Goal: Task Accomplishment & Management: Use online tool/utility

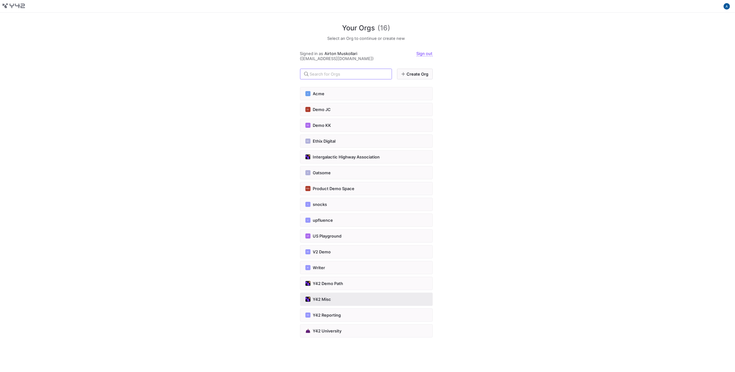
click at [338, 293] on button "Y42 Misc" at bounding box center [366, 298] width 133 height 13
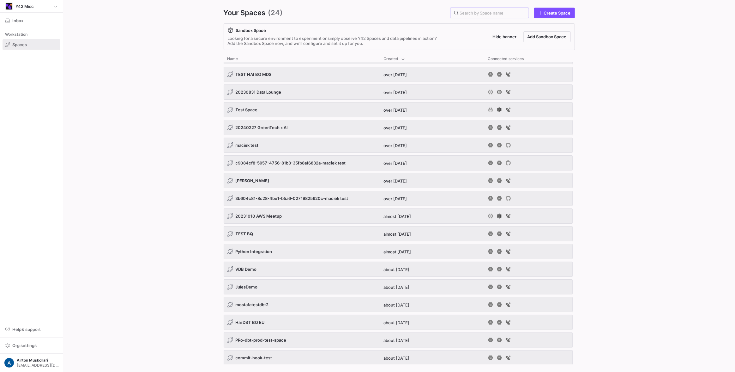
scroll to position [123, 0]
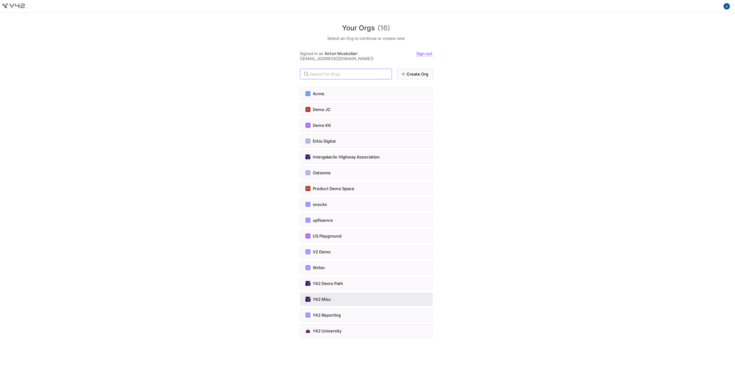
click at [340, 299] on div "Y42 Misc" at bounding box center [367, 298] width 122 height 5
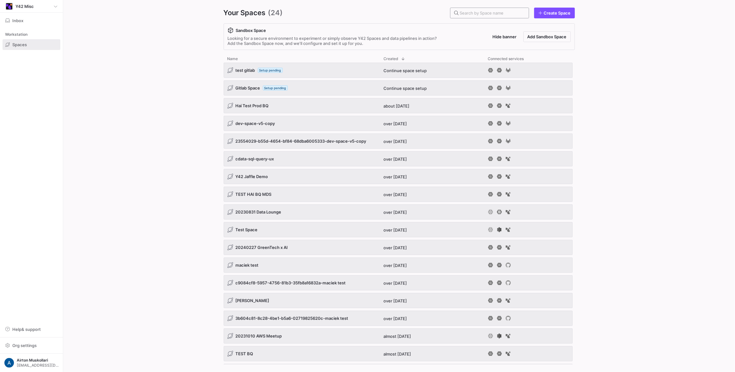
click at [514, 12] on input "text" at bounding box center [492, 12] width 64 height 5
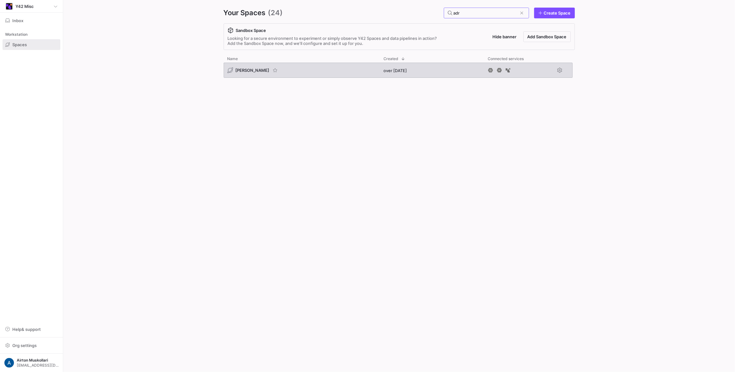
type input "adr"
click at [239, 70] on span "[PERSON_NAME]" at bounding box center [253, 70] width 34 height 5
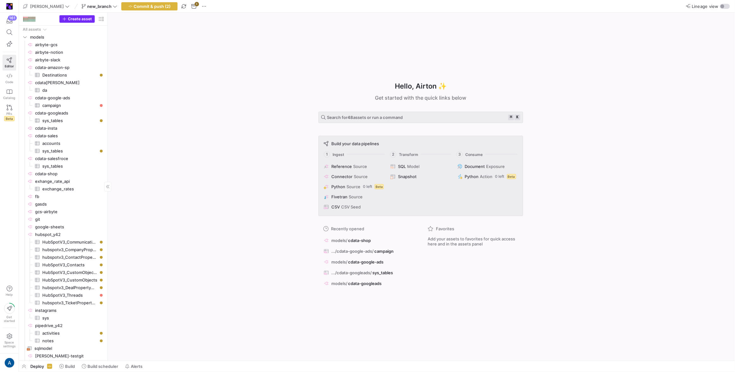
click at [79, 19] on span "Create asset" at bounding box center [80, 19] width 24 height 4
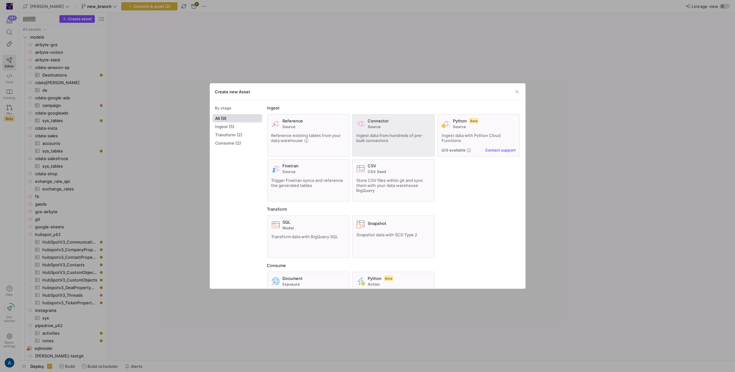
click at [368, 132] on div "Connector Source Ingest data from hundreds of pre-built connectors" at bounding box center [393, 135] width 75 height 34
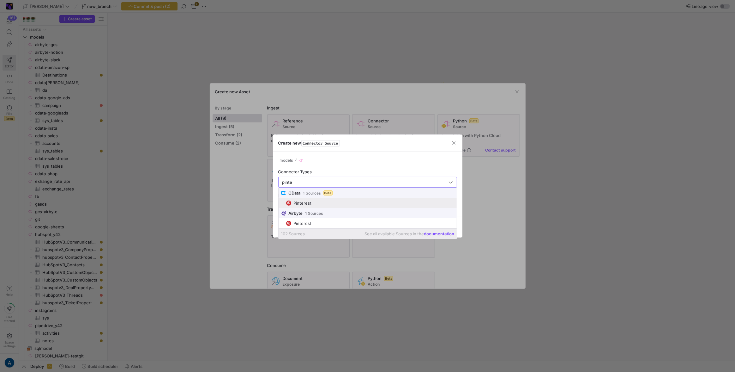
click at [334, 203] on span "Pinterest" at bounding box center [370, 202] width 168 height 5
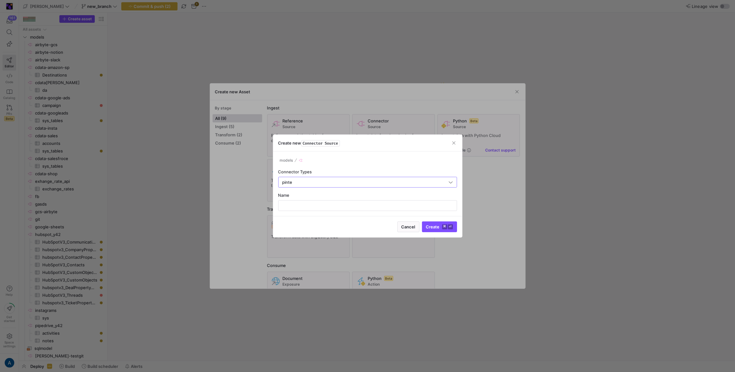
type input "Pinterest"
click at [334, 203] on input "text" at bounding box center [368, 205] width 168 height 5
type input "cdata-pinterest"
click at [422, 221] on button "Create ⌘ ⏎" at bounding box center [439, 226] width 35 height 11
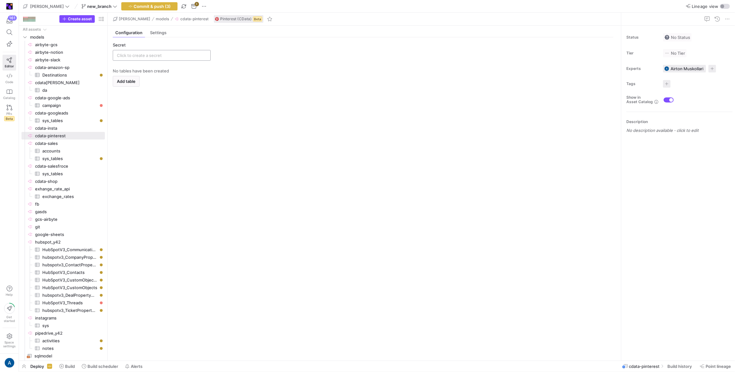
click at [164, 56] on input "text" at bounding box center [162, 55] width 90 height 5
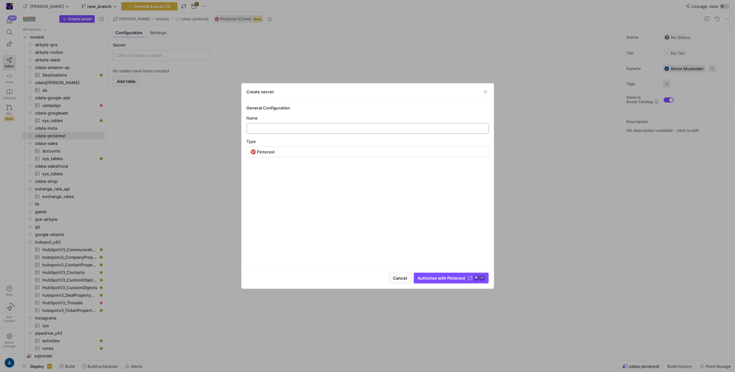
click at [326, 126] on input "text" at bounding box center [367, 128] width 231 height 5
type input "cdata[PERSON_NAME]"
click at [444, 278] on span "Authorize with Pinterest" at bounding box center [442, 277] width 48 height 5
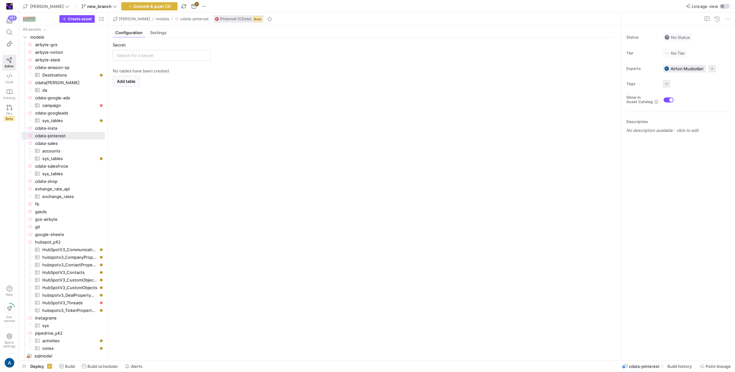
type input "cdata[PERSON_NAME]"
click at [155, 95] on y42-empty-state "No tables have been created Add table" at bounding box center [363, 211] width 501 height 287
click at [131, 79] on span "Add table" at bounding box center [126, 81] width 19 height 5
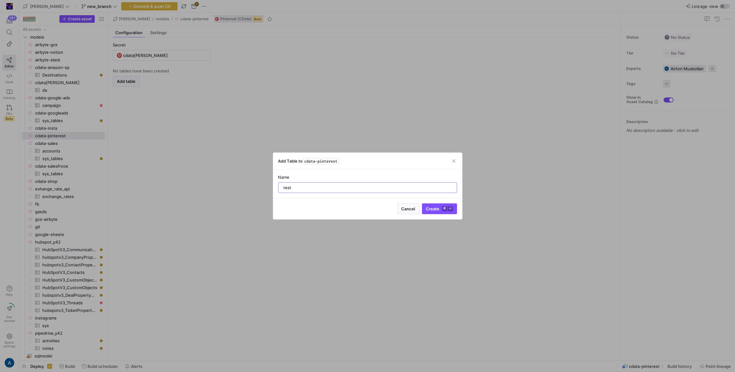
type input "test"
click at [422, 203] on button "Create ⌘ ⏎" at bounding box center [439, 208] width 35 height 11
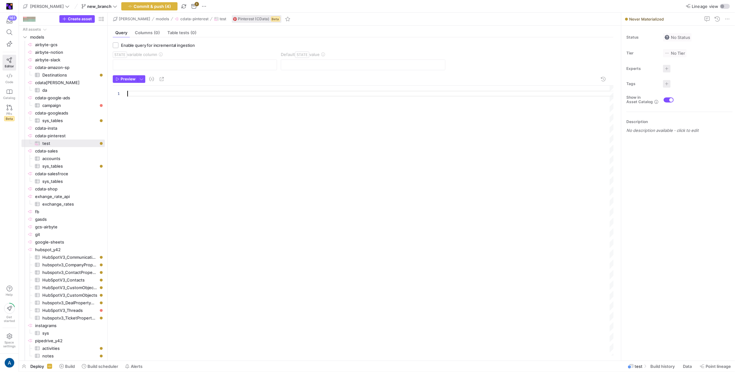
click at [161, 94] on div at bounding box center [370, 221] width 487 height 270
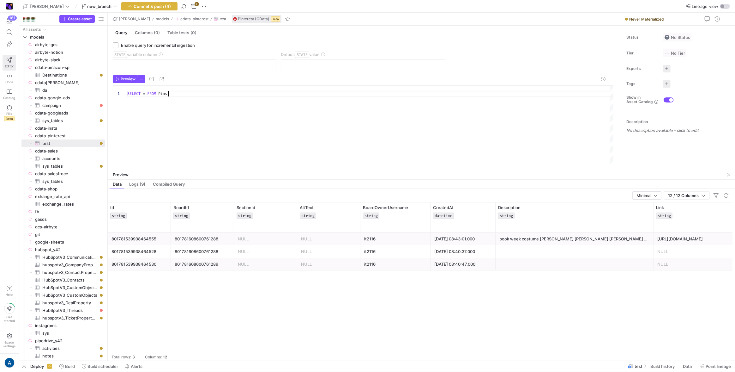
drag, startPoint x: 234, startPoint y: 249, endPoint x: 240, endPoint y: 169, distance: 79.9
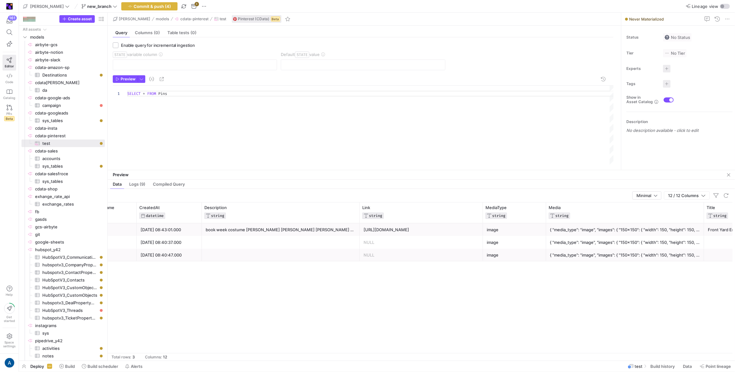
scroll to position [0, 198]
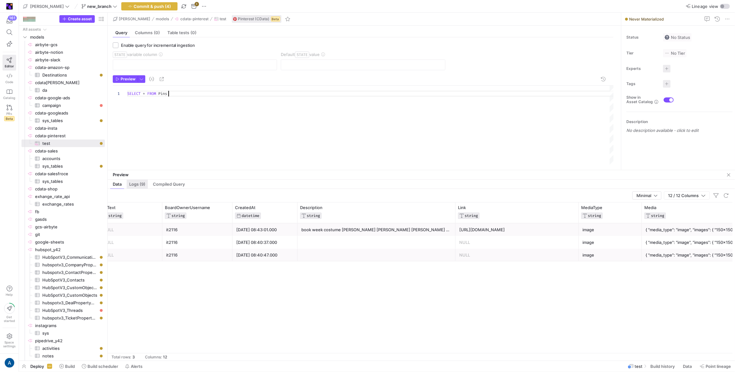
type textarea "SELECT * FROM Pins"
click at [137, 187] on div "Logs (9)" at bounding box center [137, 183] width 21 height 9
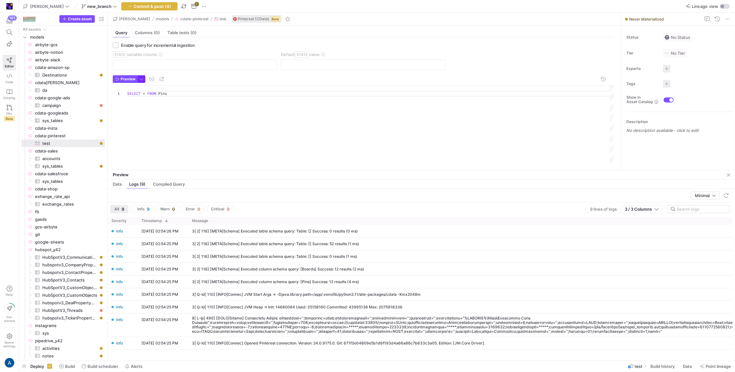
click at [141, 77] on span "button" at bounding box center [141, 79] width 7 height 7
click at [119, 139] on p "All available information will be logged" at bounding box center [107, 140] width 69 height 9
click at [71, 139] on input "Detailed All available information will be logged" at bounding box center [68, 136] width 5 height 5
radio input "true"
click at [186, 114] on div at bounding box center [367, 186] width 735 height 372
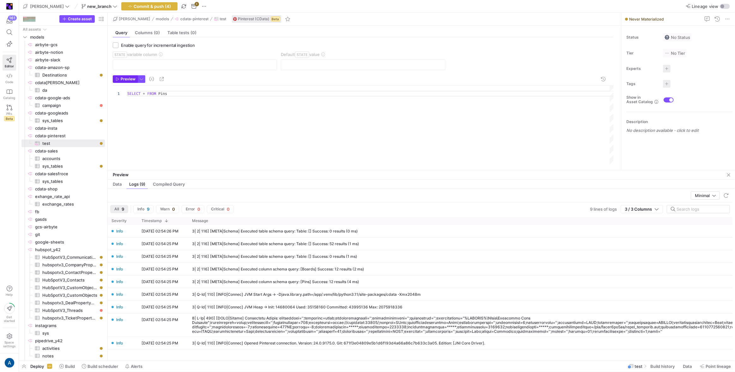
click at [131, 81] on span "Preview" at bounding box center [128, 79] width 15 height 4
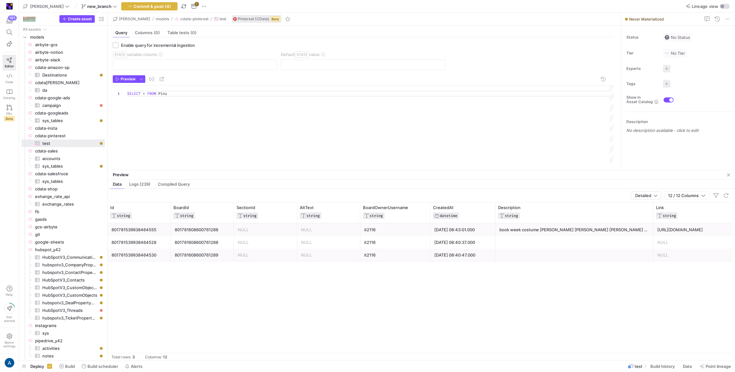
click at [141, 189] on div "Detailed 12 / 12 Columns" at bounding box center [420, 196] width 625 height 14
click at [142, 188] on div "Logs (239)" at bounding box center [140, 183] width 26 height 9
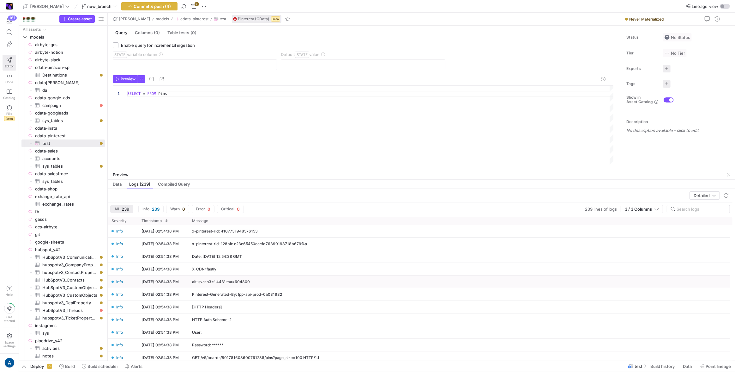
click at [326, 284] on div "alt-svc: h3=":443";ma=604800" at bounding box center [258, 281] width 140 height 12
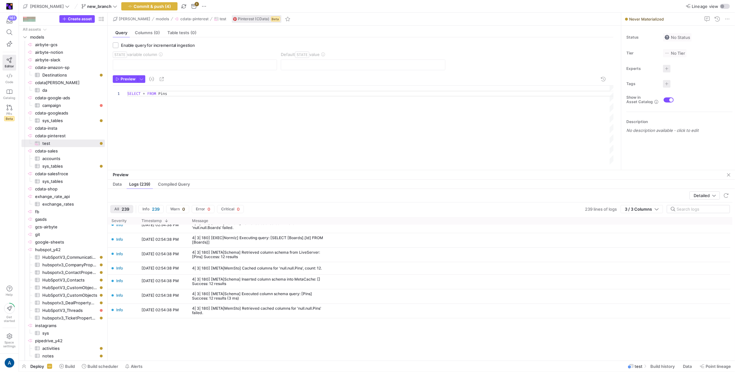
scroll to position [3018, 0]
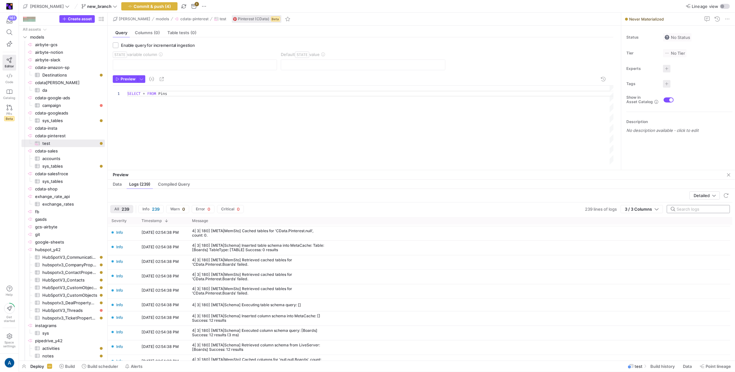
click at [682, 210] on input "text" at bounding box center [701, 208] width 48 height 5
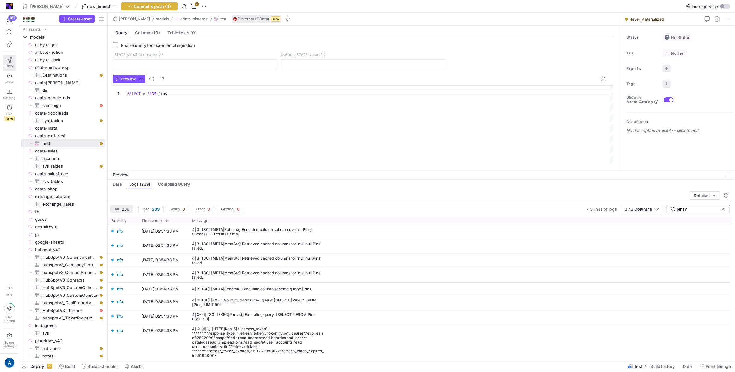
scroll to position [0, 0]
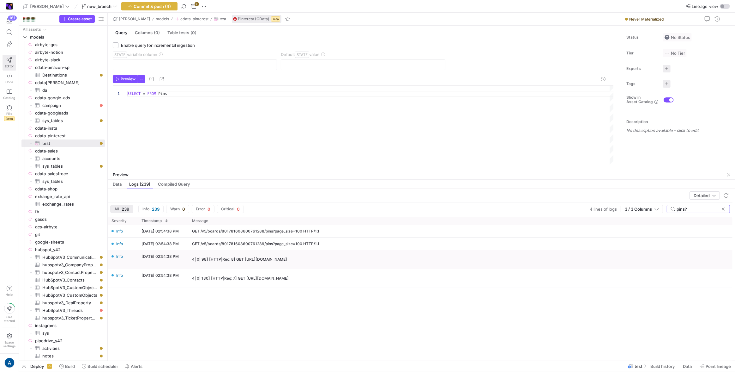
type input "pins?"
click at [266, 261] on div "4| 0| 98] [HTTP|Req: 8] GET [URL][DOMAIN_NAME]" at bounding box center [239, 259] width 95 height 4
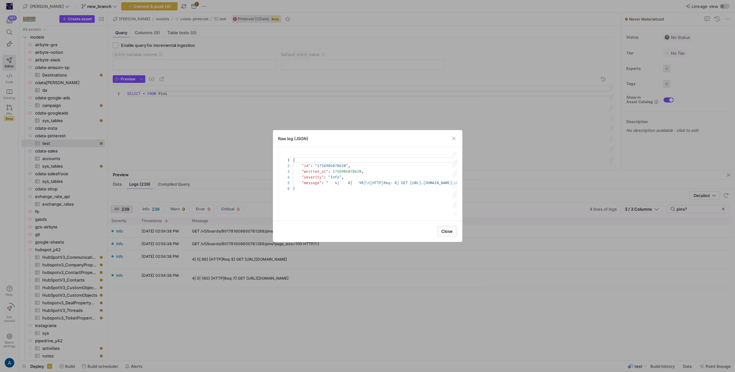
scroll to position [28, 0]
click at [364, 182] on div "{ "id" : "1756904078620" , "written_at" : 1756904078620 , "severity" : "Info" ,…" at bounding box center [306, 183] width 302 height 63
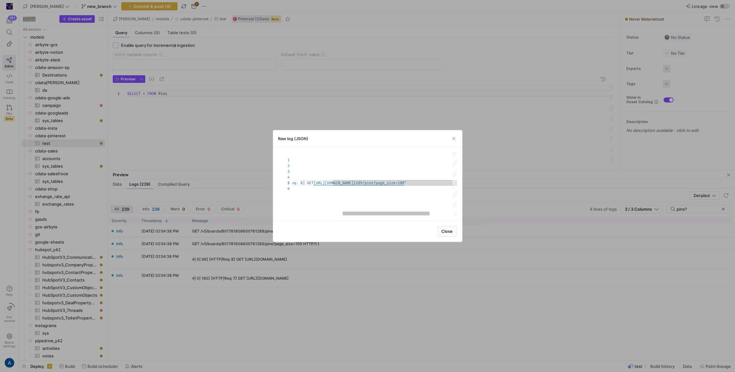
click at [328, 181] on div "{ "id" : "1756904078620" , "written_at" : 1756904078620 , "severity" : "Info" ,…" at bounding box center [350, 183] width 302 height 63
drag, startPoint x: 328, startPoint y: 181, endPoint x: 437, endPoint y: 183, distance: 109.0
click at [437, 183] on div "{ "id" : "1756904078620" , "written_at" : 1756904078620 , "severity" : "Info" ,…" at bounding box center [306, 183] width 302 height 63
click at [276, 259] on div at bounding box center [367, 186] width 735 height 372
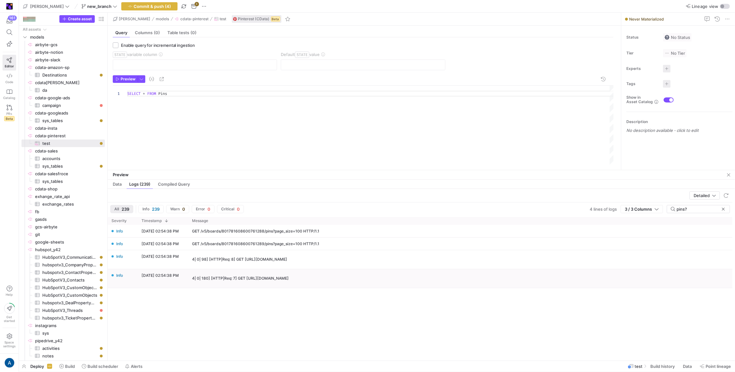
click at [257, 276] on div "4| 0| 180] [HTTP|Req: 7] GET [URL][DOMAIN_NAME]" at bounding box center [240, 278] width 97 height 4
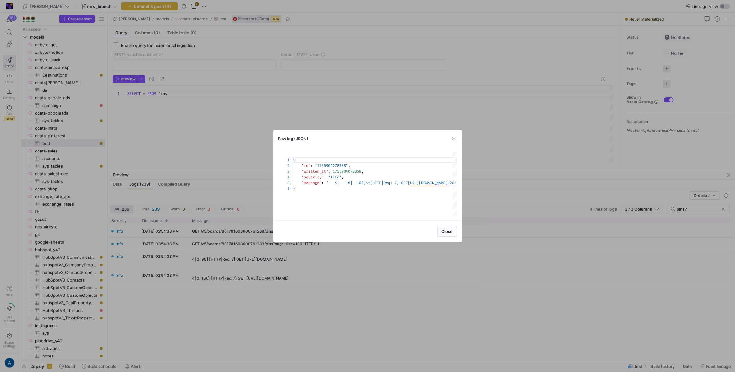
scroll to position [28, 0]
click at [382, 184] on div "{ "id" : "1756904078358" , "written_at" : 1756904078358 , "severity" : "Info" ,…" at bounding box center [306, 183] width 302 height 63
click at [289, 108] on div at bounding box center [367, 186] width 735 height 372
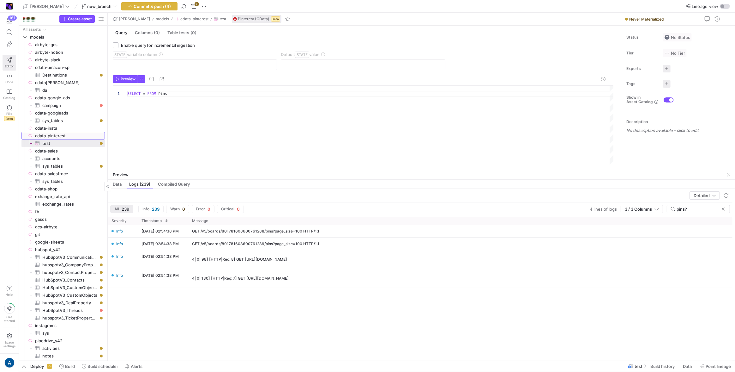
click at [59, 135] on span "cdata-pinterest​​​​​​​​" at bounding box center [69, 135] width 69 height 7
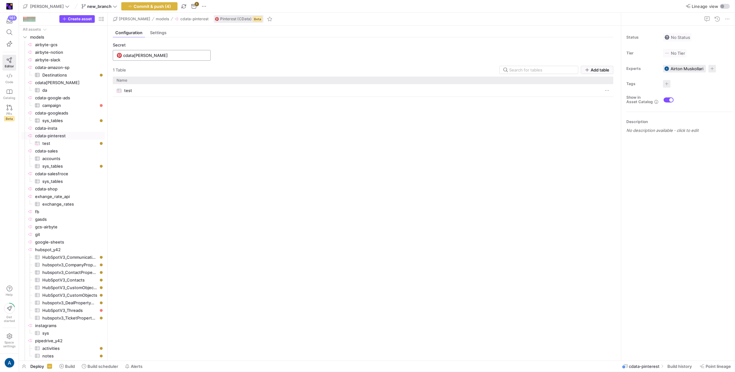
click at [157, 56] on input "cdata[PERSON_NAME]" at bounding box center [164, 55] width 83 height 5
click at [200, 81] on span "Add new" at bounding box center [194, 80] width 17 height 5
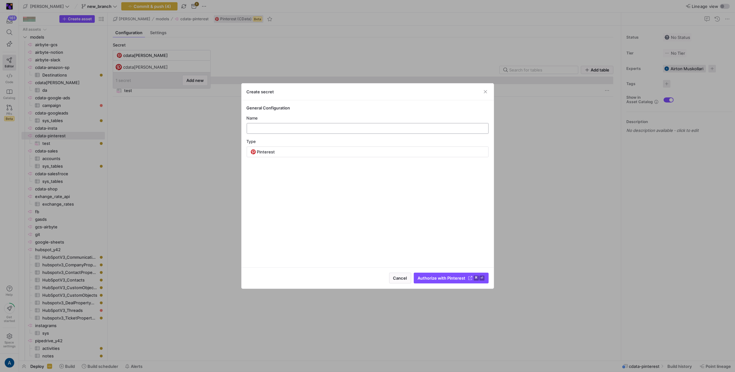
click at [292, 130] on input "text" at bounding box center [367, 128] width 231 height 5
type input "newpin"
click at [448, 275] on span "submit" at bounding box center [451, 278] width 74 height 10
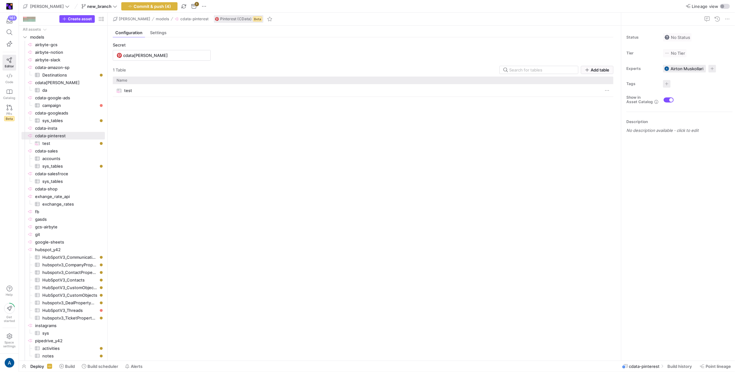
type input "newpin"
click at [173, 90] on div "test" at bounding box center [357, 90] width 481 height 12
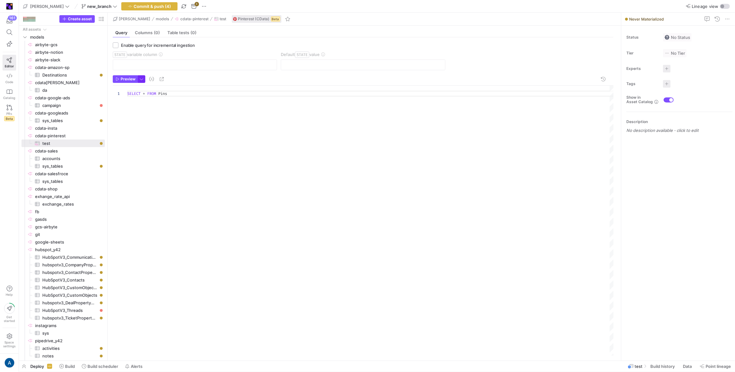
drag, startPoint x: 124, startPoint y: 80, endPoint x: 140, endPoint y: 79, distance: 16.4
click at [140, 79] on div "Preview" at bounding box center [129, 79] width 33 height 8
click at [140, 79] on span "button" at bounding box center [141, 79] width 7 height 7
click at [106, 137] on p "All available information will be logged" at bounding box center [107, 140] width 69 height 9
click at [71, 137] on input "Detailed All available information will be logged" at bounding box center [68, 136] width 5 height 5
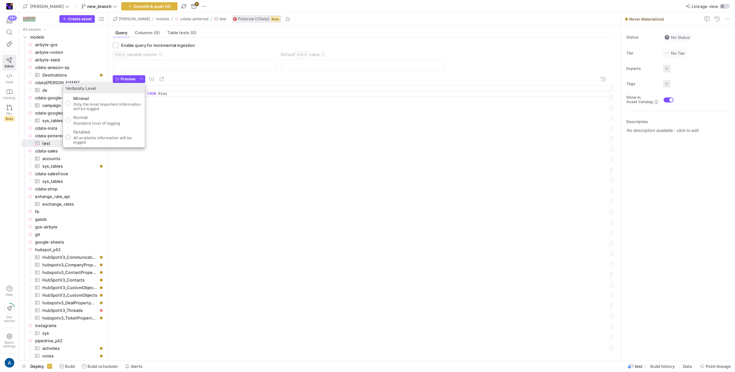
radio input "true"
click at [196, 101] on div at bounding box center [367, 186] width 735 height 372
click at [131, 78] on span "Preview" at bounding box center [128, 79] width 15 height 4
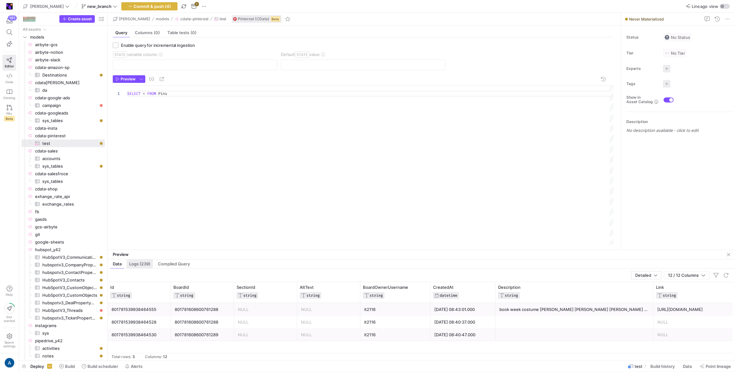
click at [138, 264] on span "Logs (239)" at bounding box center [139, 264] width 21 height 4
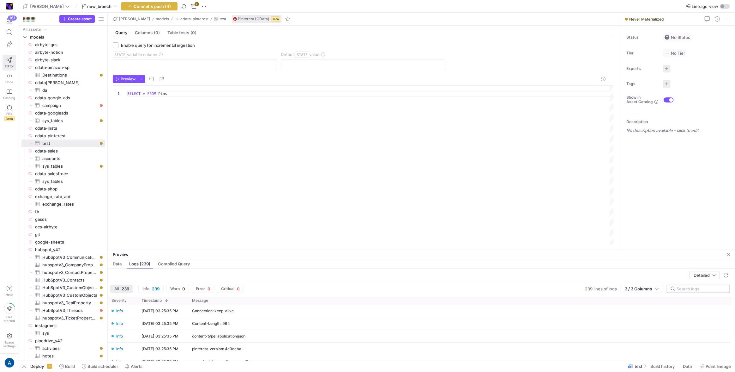
click at [682, 285] on div at bounding box center [701, 289] width 48 height 8
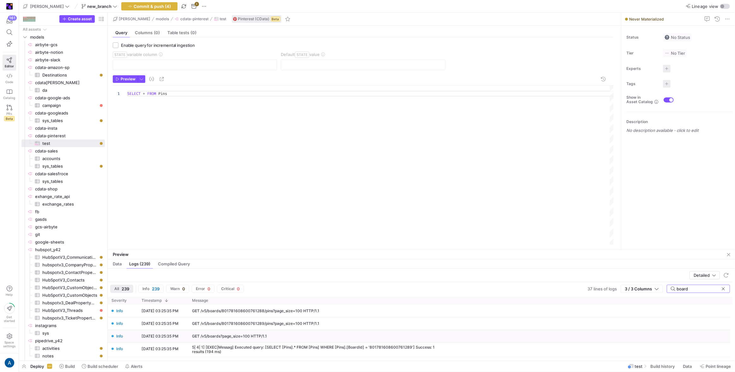
type input "board"
click at [242, 334] on div "GET /v5/boards?page_size=100 HTTP/1.1" at bounding box center [229, 336] width 75 height 4
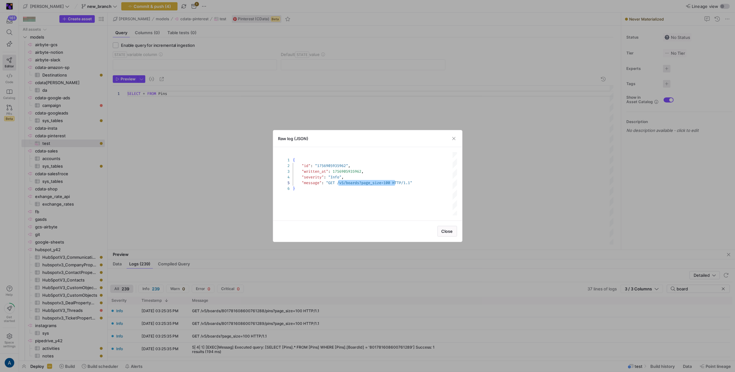
scroll to position [22, 100]
drag, startPoint x: 339, startPoint y: 183, endPoint x: 393, endPoint y: 181, distance: 53.8
click at [393, 181] on div "{ "id" : "1756905935962" , "written_at" : 1756905935962 , "severity" : "Info" ,…" at bounding box center [375, 183] width 164 height 63
click at [277, 342] on div at bounding box center [367, 186] width 735 height 372
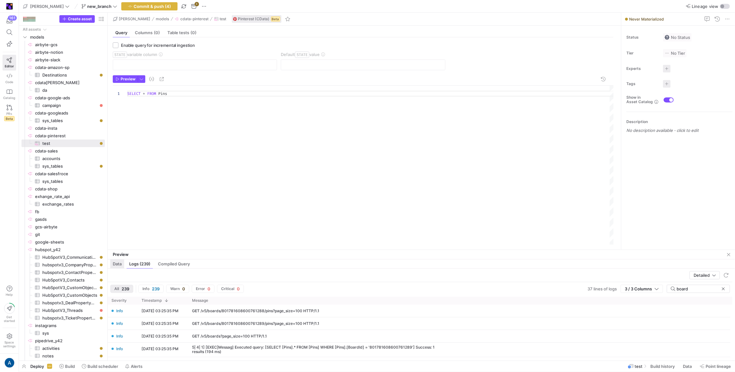
click at [119, 266] on span "Data" at bounding box center [117, 264] width 9 height 4
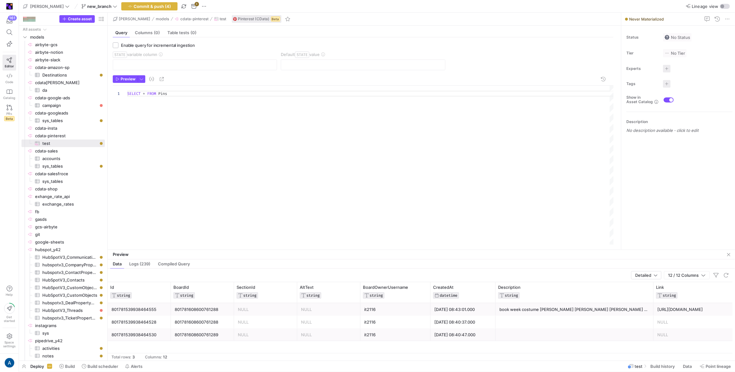
click at [200, 311] on div "801781608600761288" at bounding box center [203, 309] width 56 height 12
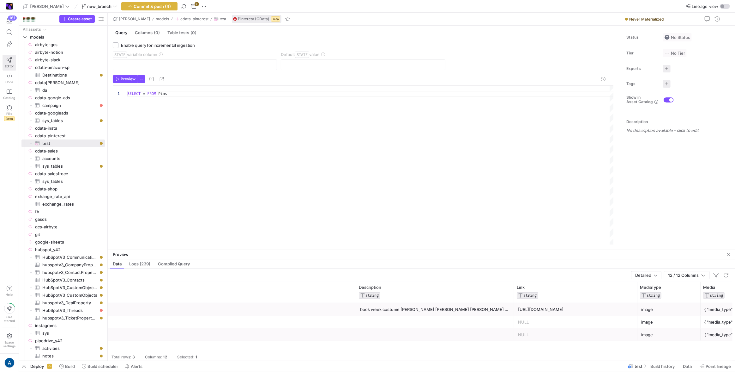
scroll to position [0, 71]
